Goal: Check status: Check status

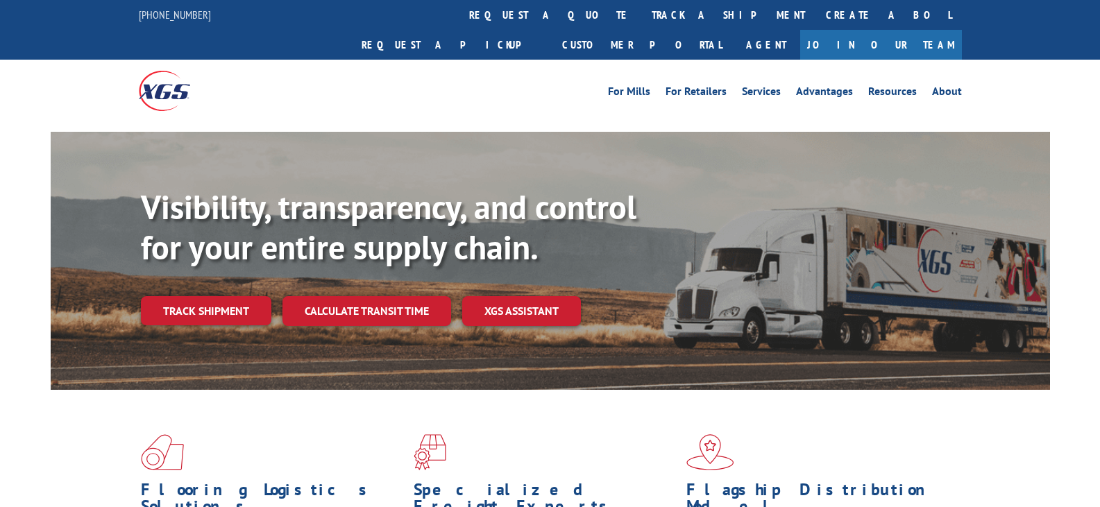
click at [198, 298] on div "Visibility, transparency, and control for your entire supply chain. Track shipm…" at bounding box center [595, 284] width 909 height 194
click at [219, 296] on link "Track shipment" at bounding box center [206, 310] width 130 height 29
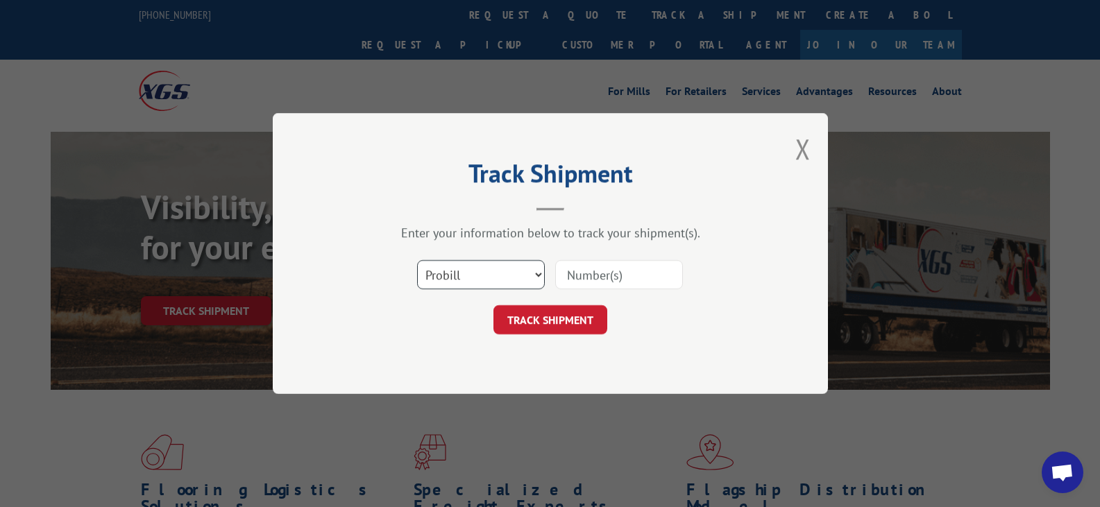
click at [536, 272] on select "Select category... Probill BOL PO" at bounding box center [481, 274] width 128 height 29
select select "bol"
click at [417, 260] on select "Select category... Probill BOL PO" at bounding box center [481, 274] width 128 height 29
click at [596, 272] on input at bounding box center [619, 274] width 128 height 29
type input "6025437"
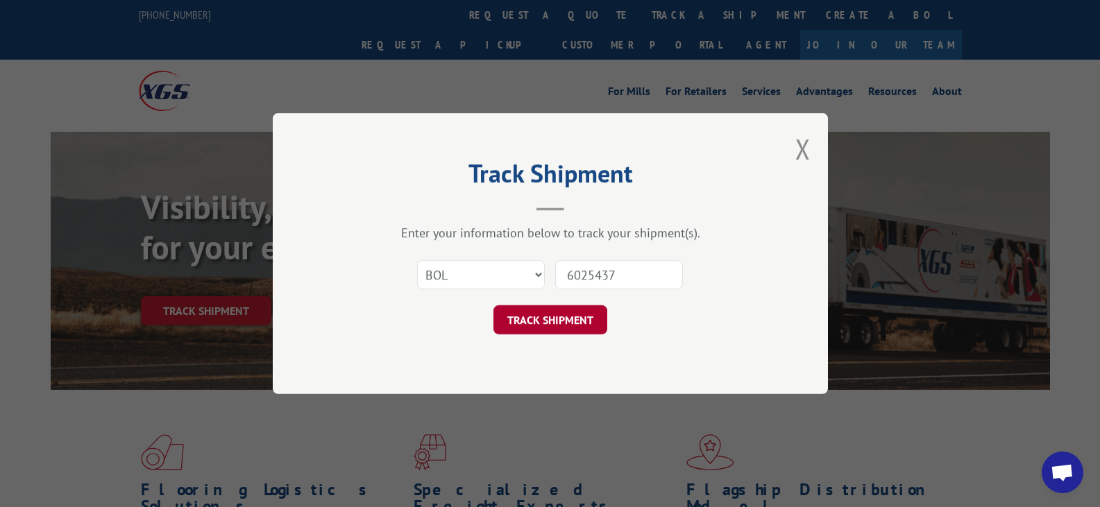
click at [556, 316] on button "TRACK SHIPMENT" at bounding box center [550, 319] width 114 height 29
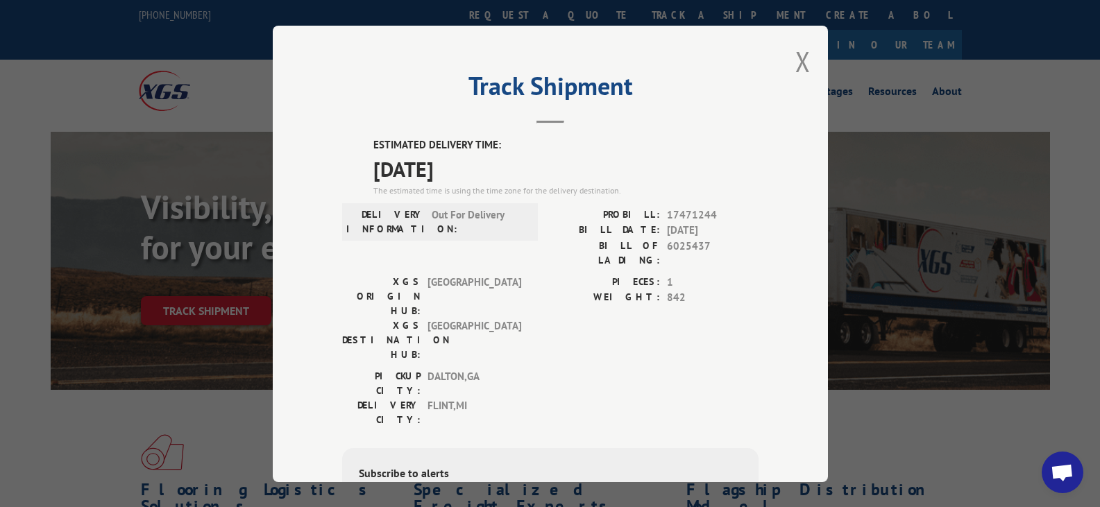
drag, startPoint x: 794, startPoint y: 65, endPoint x: 769, endPoint y: 62, distance: 25.1
click at [795, 65] on button "Close modal" at bounding box center [802, 61] width 15 height 37
